Goal: Task Accomplishment & Management: Manage account settings

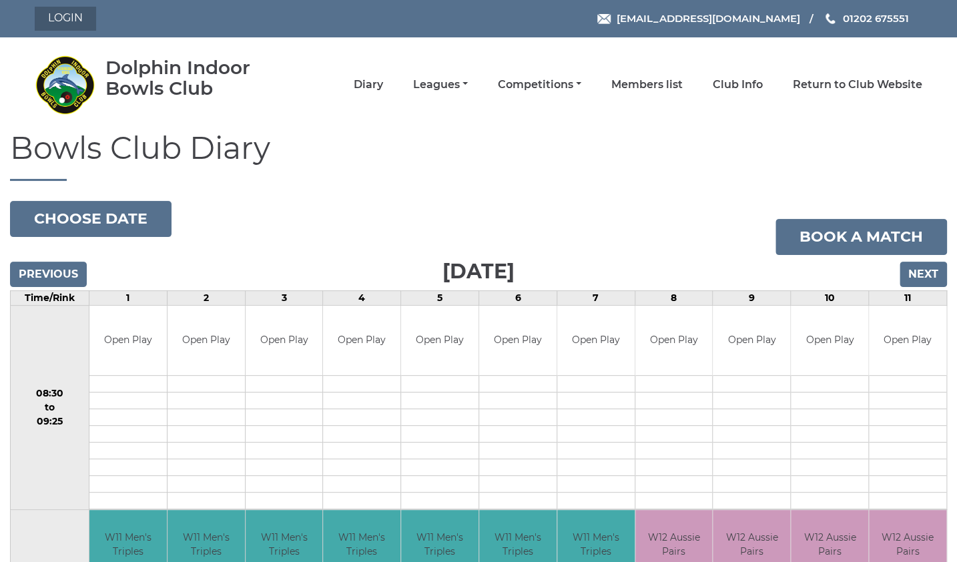
click at [70, 20] on link "Login" at bounding box center [65, 19] width 61 height 24
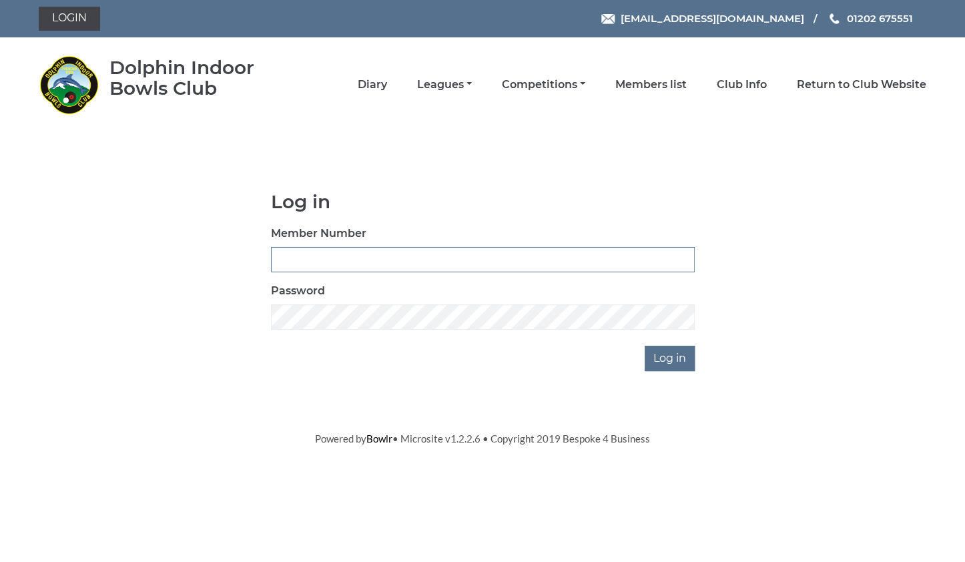
type input "3734"
click at [668, 364] on input "Log in" at bounding box center [669, 358] width 50 height 25
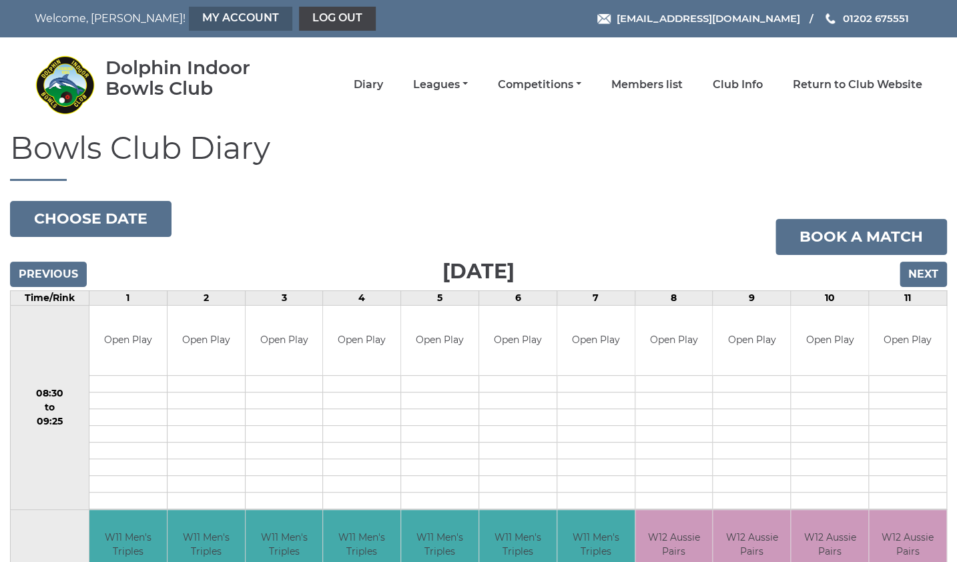
click at [189, 20] on link "My Account" at bounding box center [240, 19] width 103 height 24
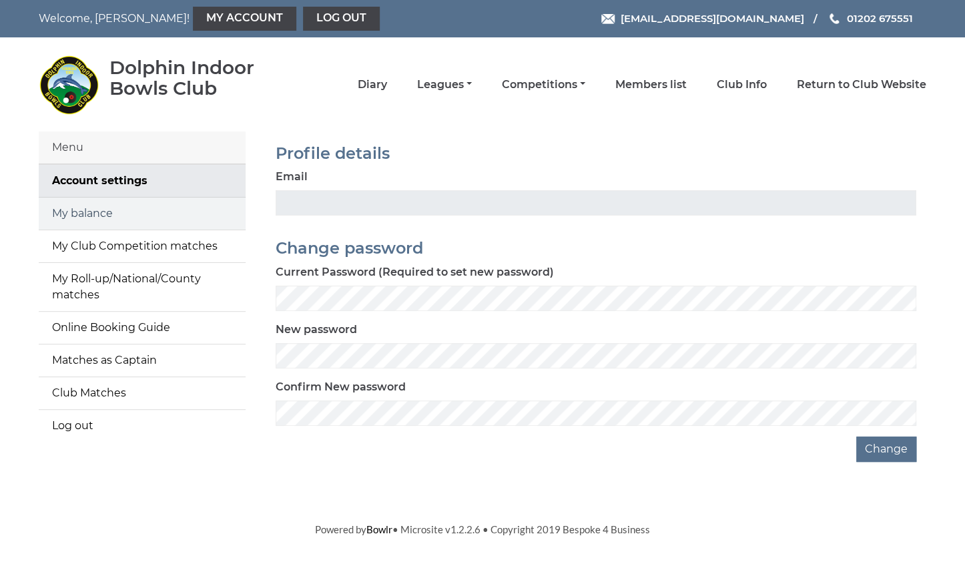
click at [100, 214] on link "My balance" at bounding box center [142, 213] width 207 height 32
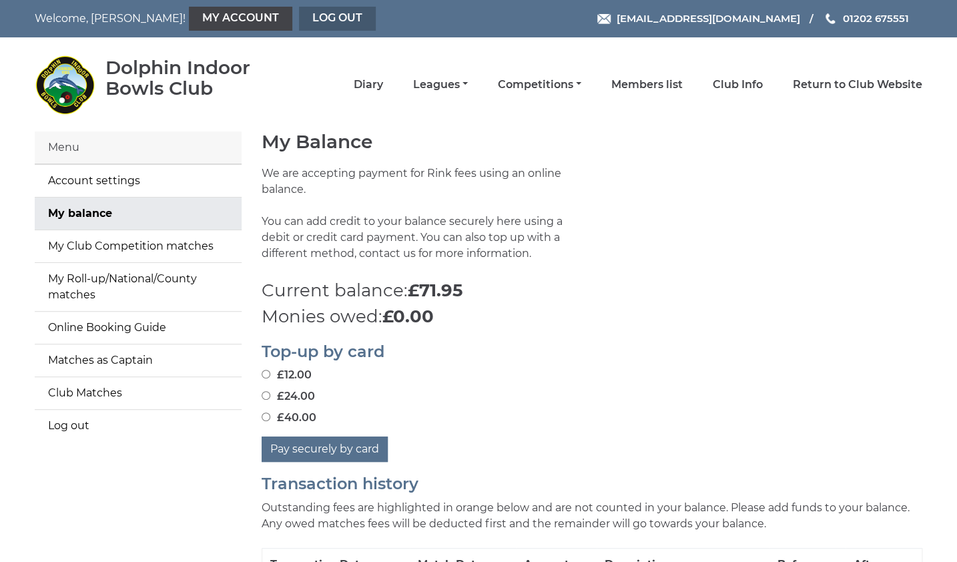
click at [299, 17] on link "Log out" at bounding box center [337, 19] width 77 height 24
